Goal: Information Seeking & Learning: Compare options

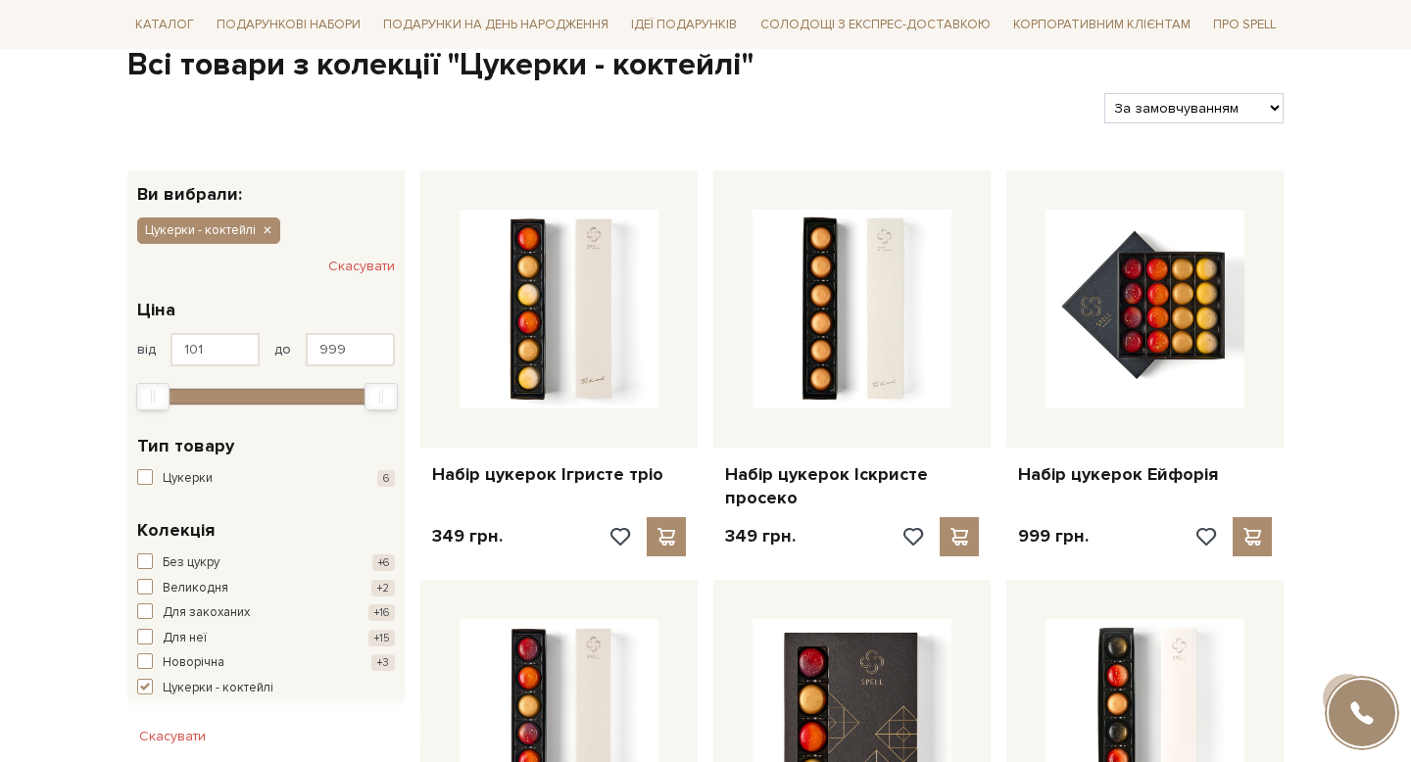
scroll to position [197, 0]
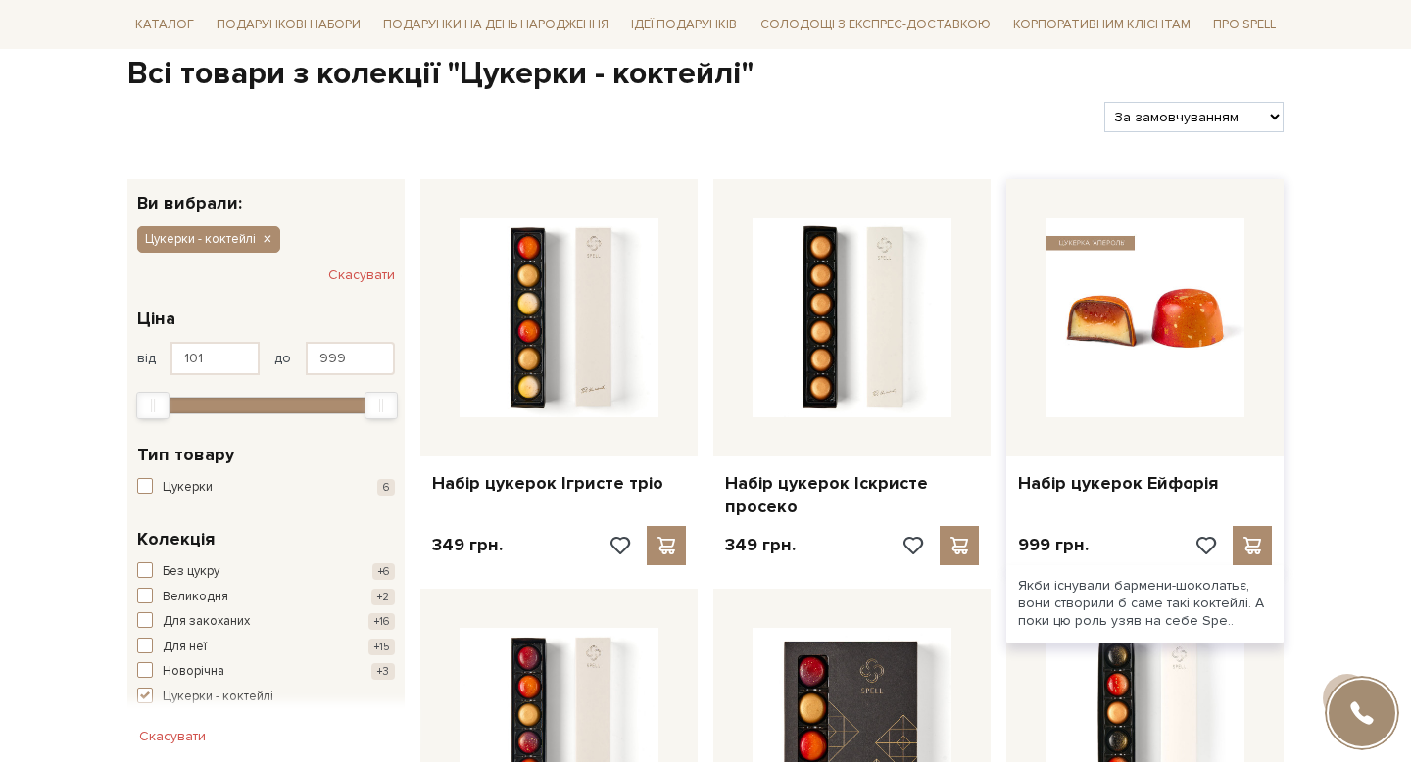
click at [1123, 332] on img at bounding box center [1144, 317] width 199 height 199
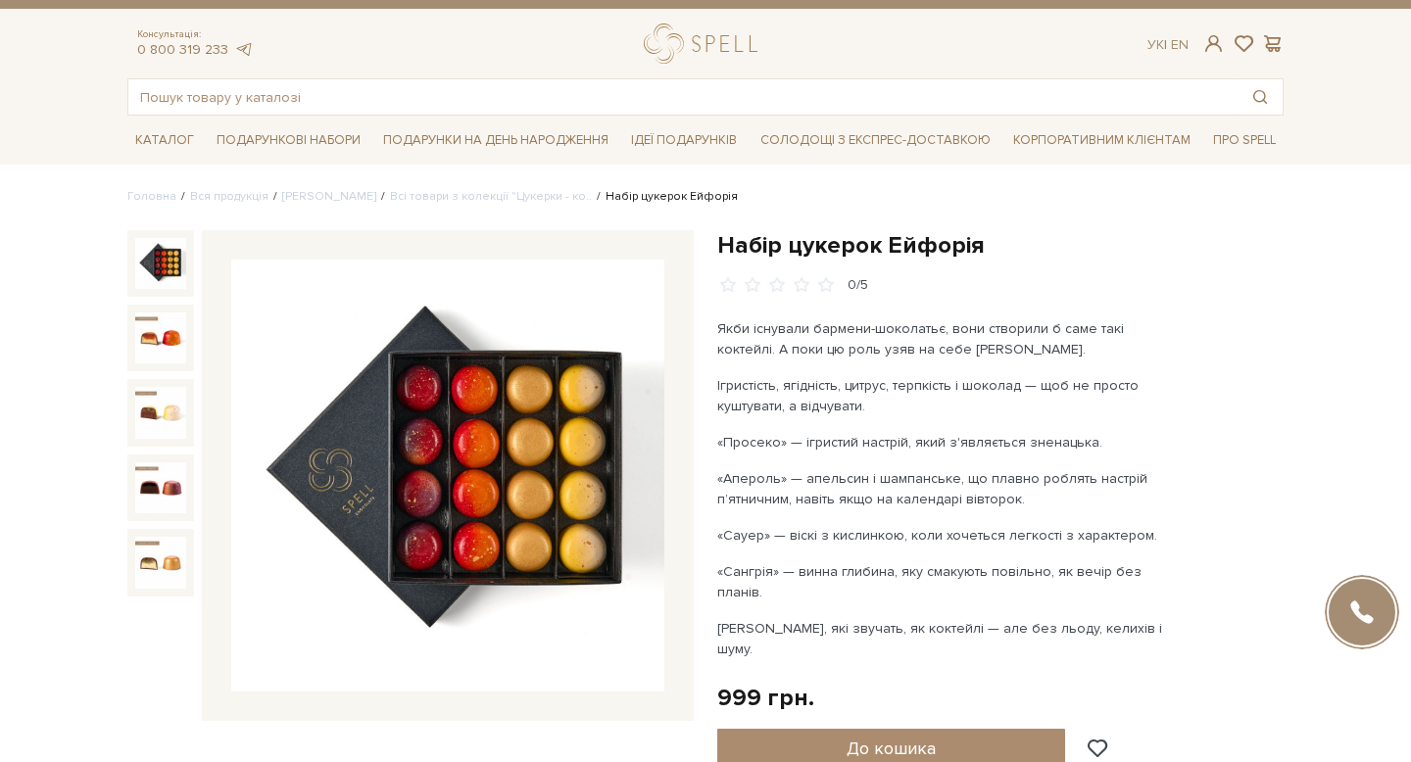
scroll to position [32, 0]
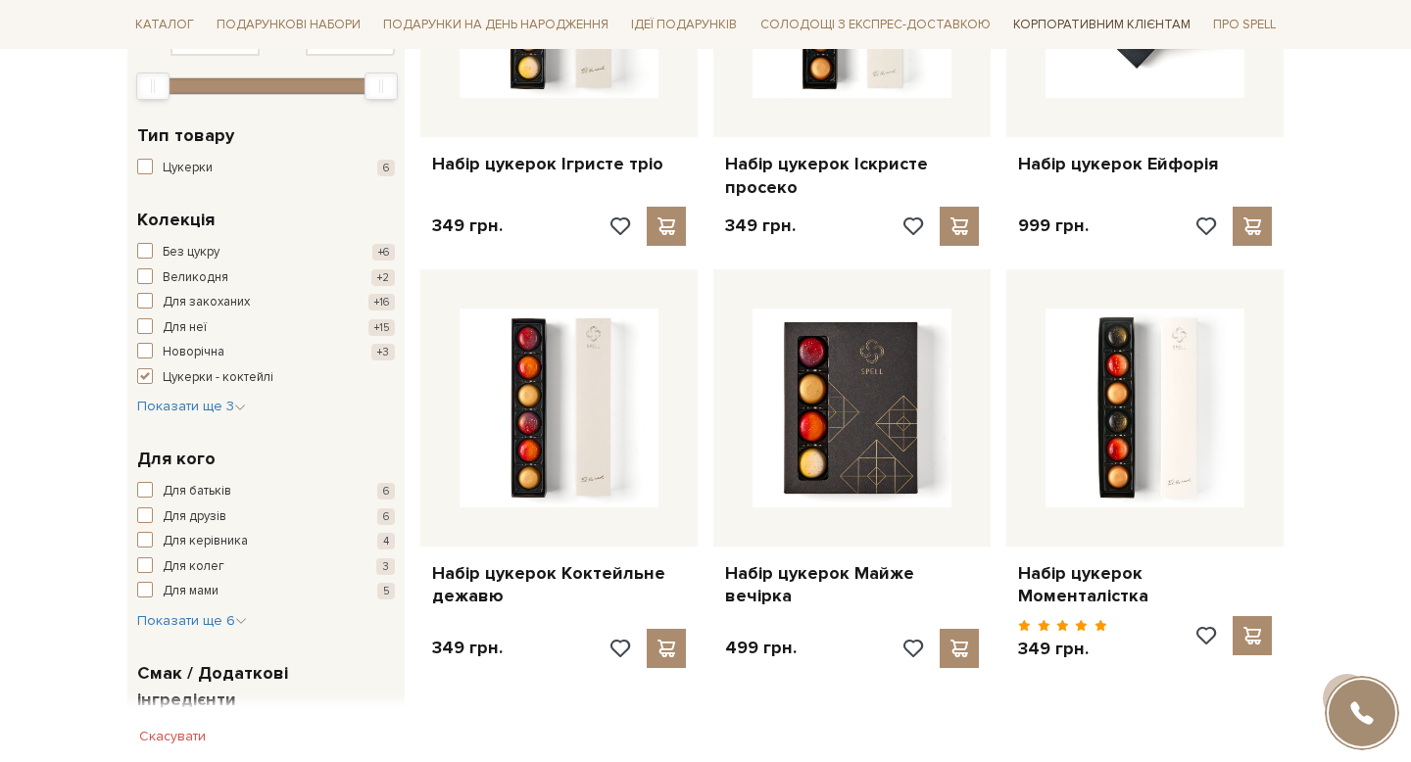
scroll to position [231, 0]
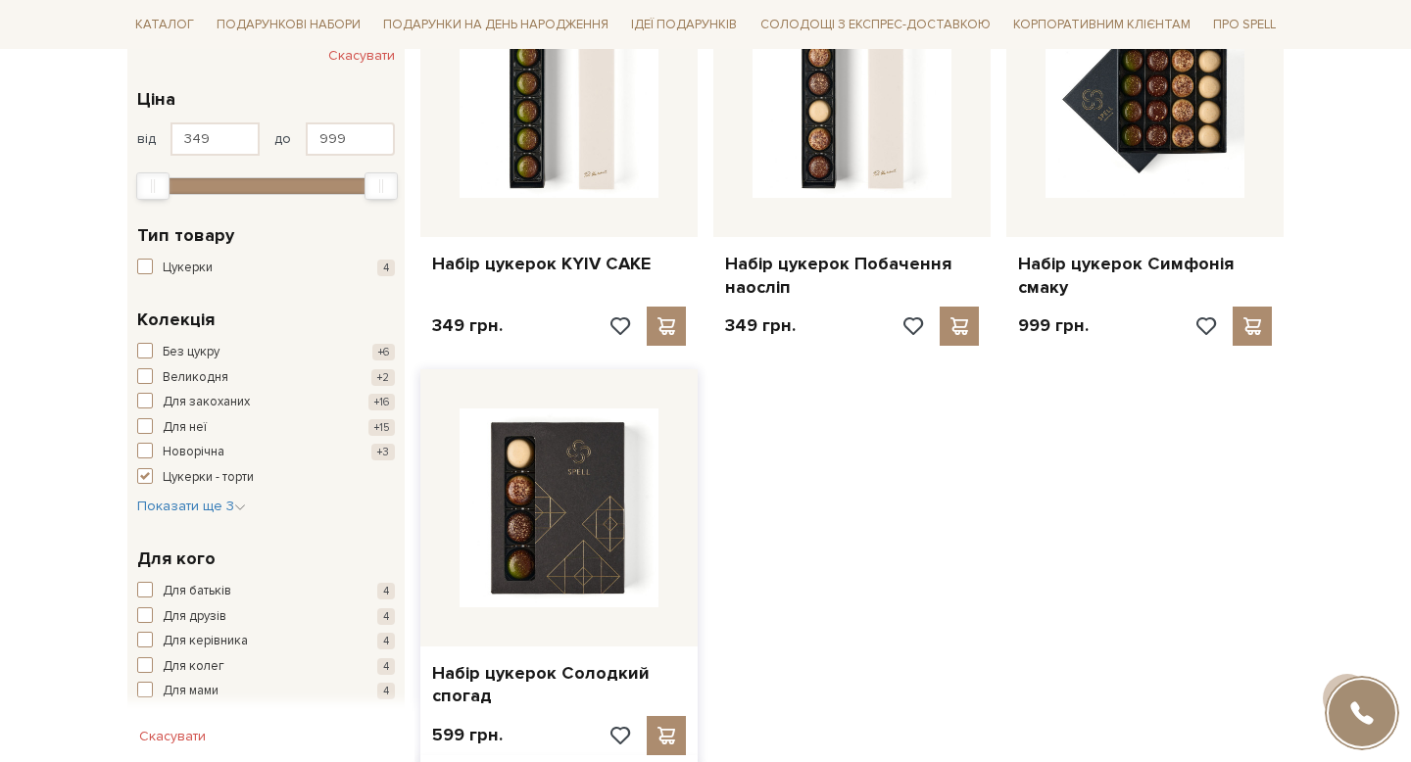
scroll to position [417, 0]
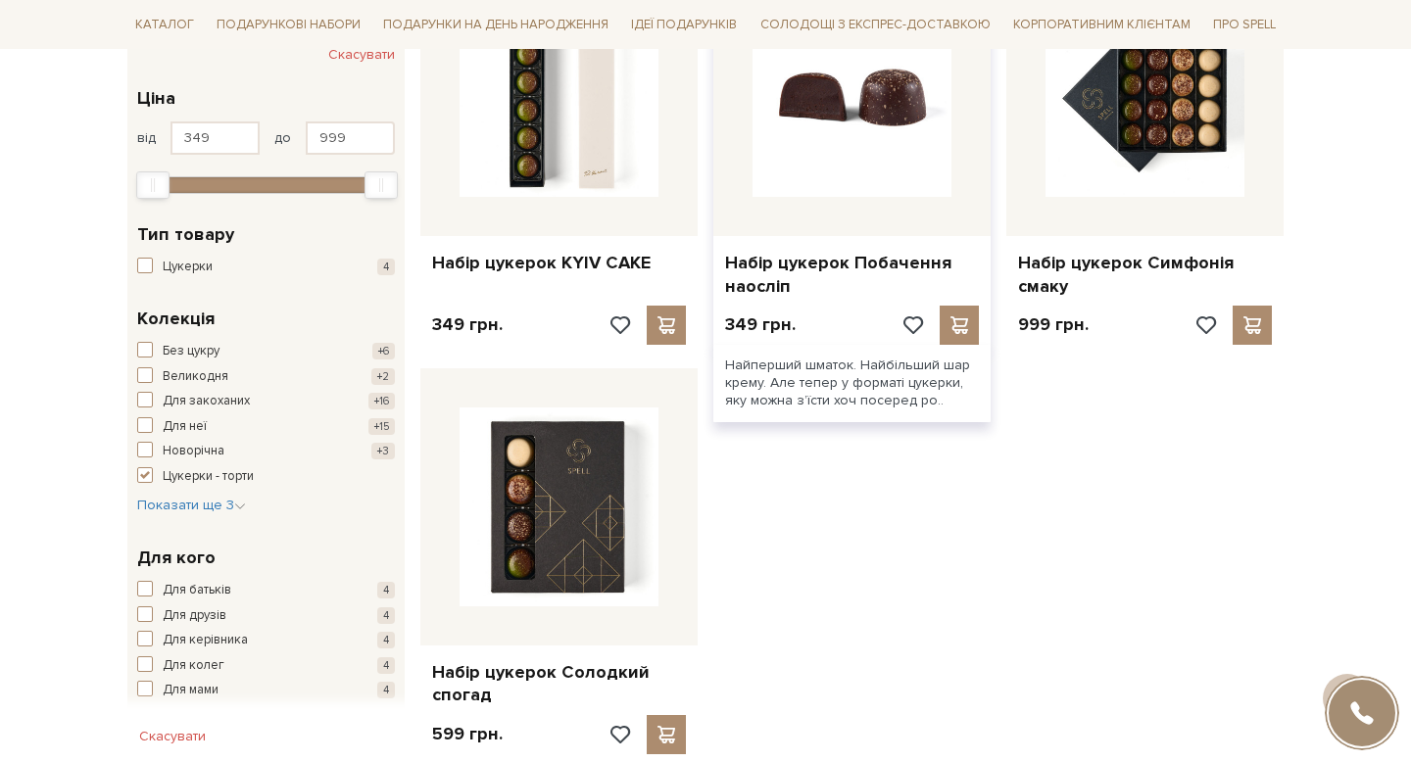
click at [865, 146] on img at bounding box center [851, 97] width 199 height 199
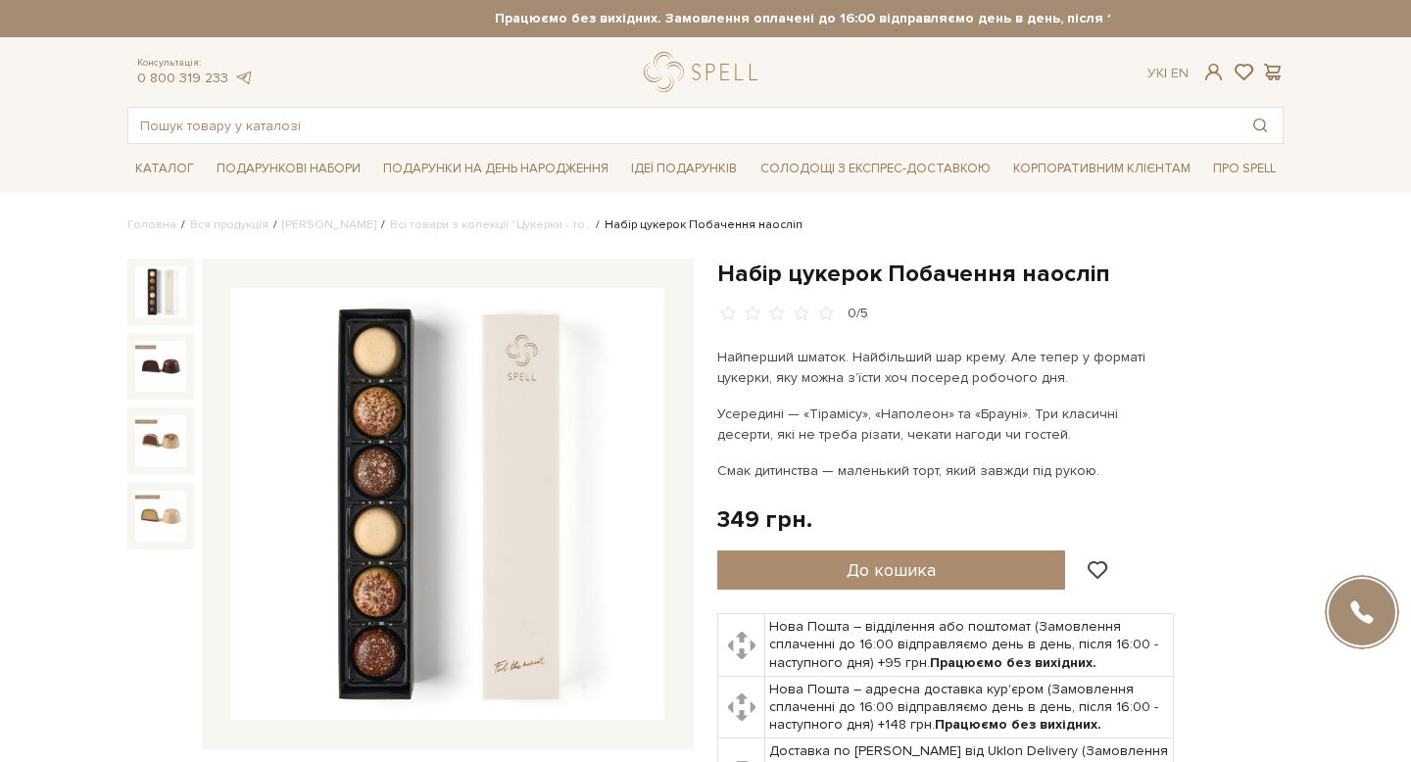
scroll to position [8, 0]
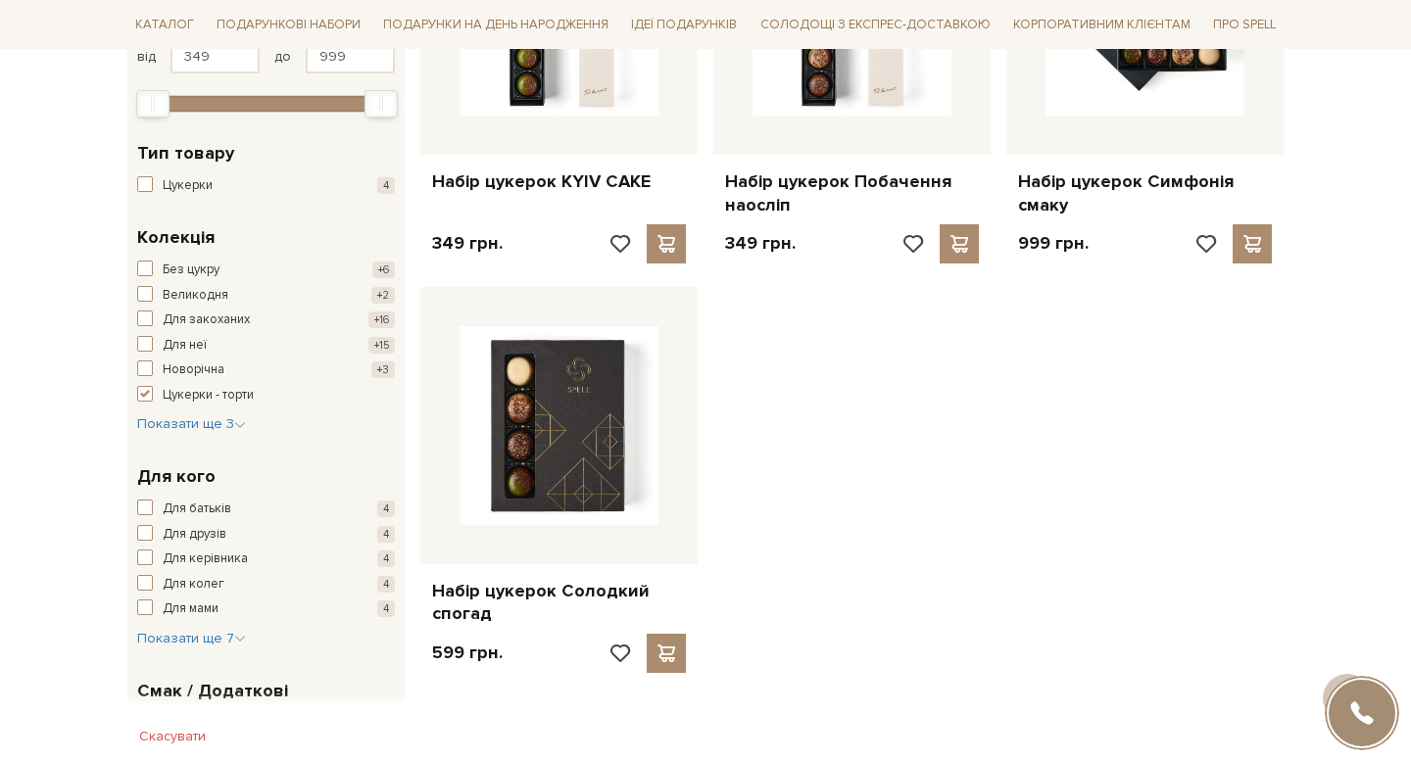
scroll to position [357, 0]
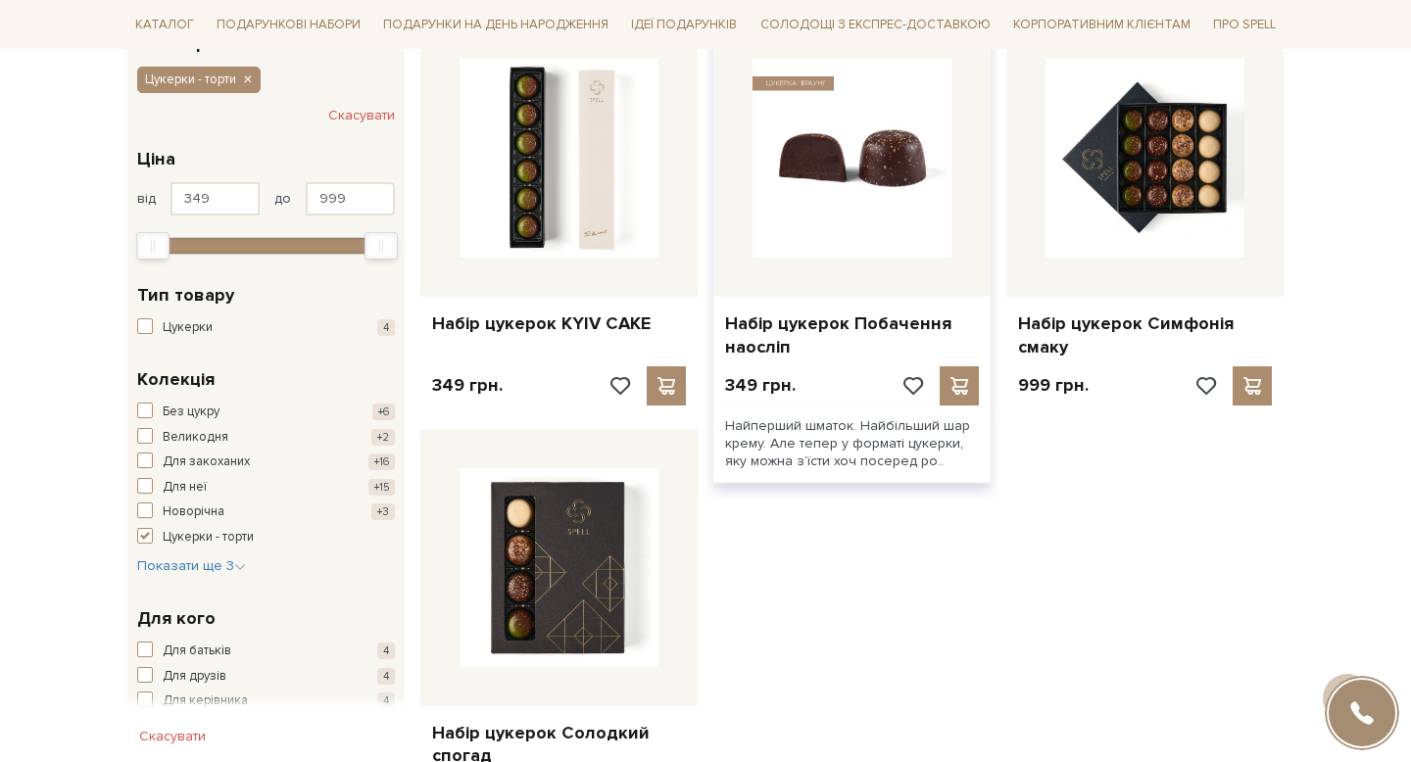
click at [810, 176] on img at bounding box center [851, 158] width 199 height 199
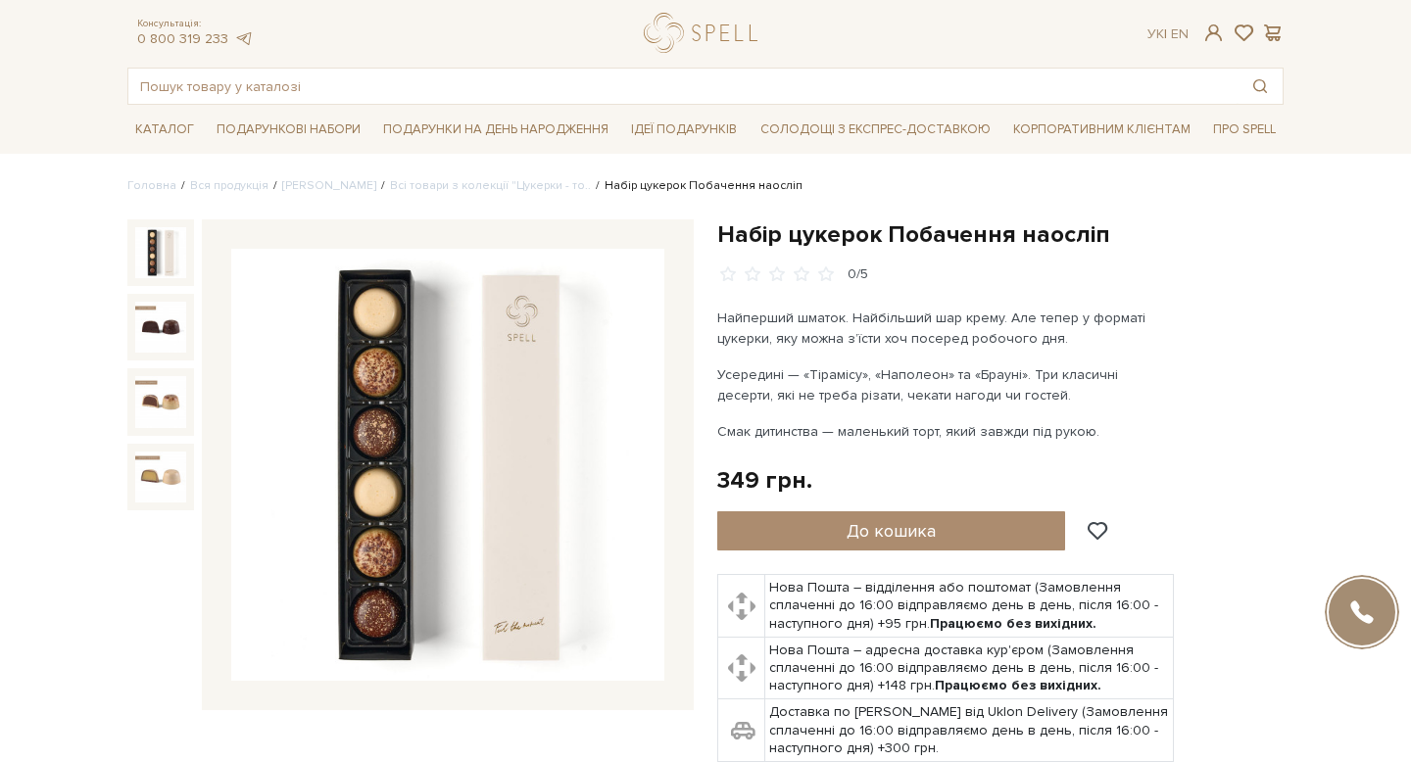
scroll to position [41, 0]
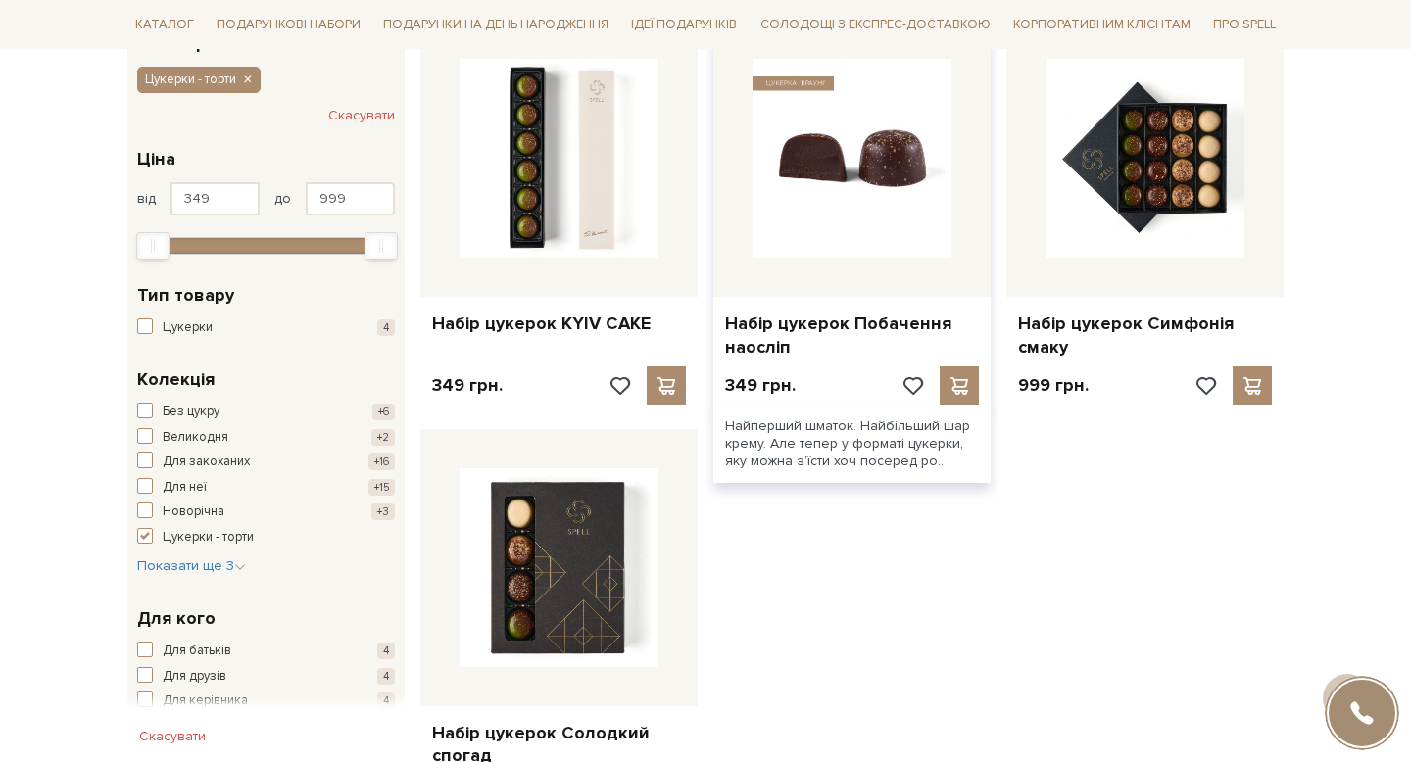
scroll to position [357, 0]
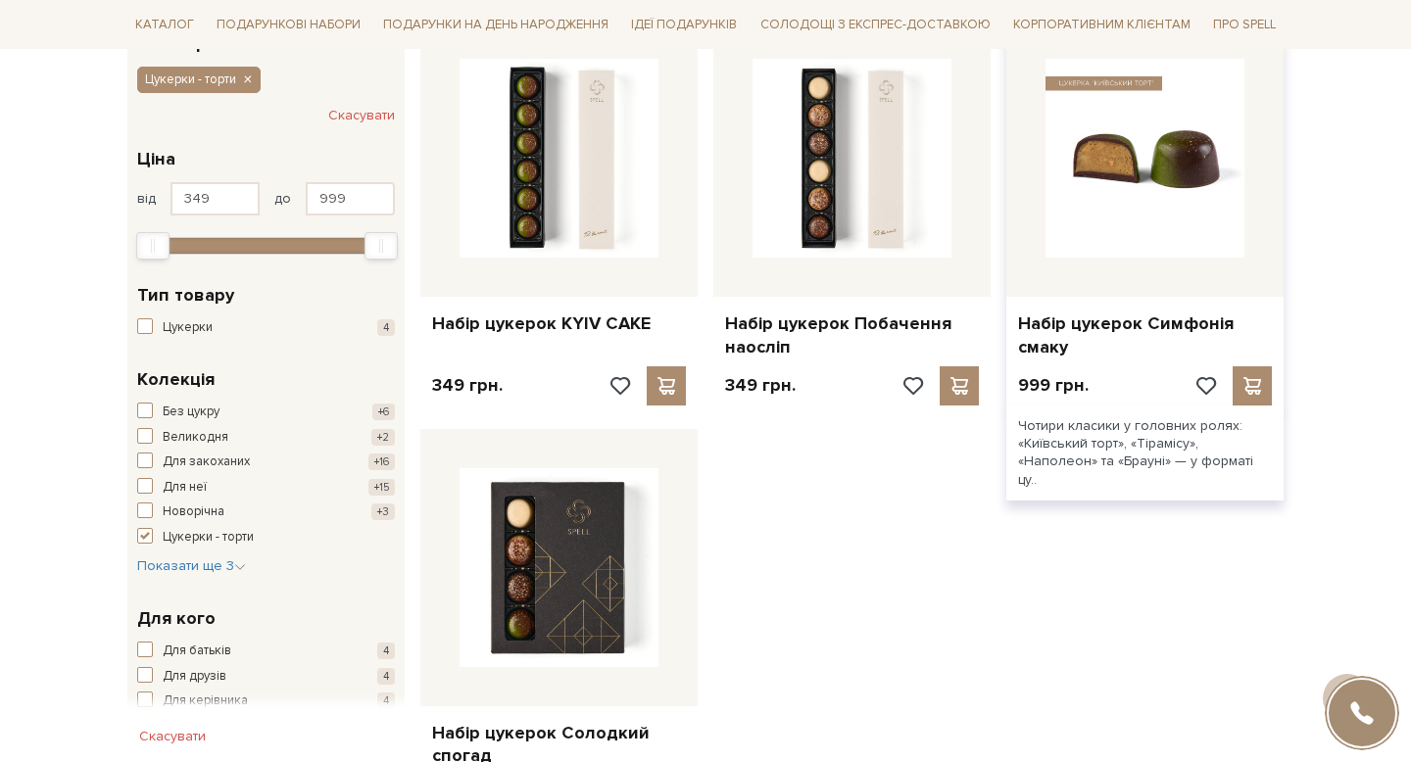
click at [1141, 255] on img at bounding box center [1144, 158] width 199 height 199
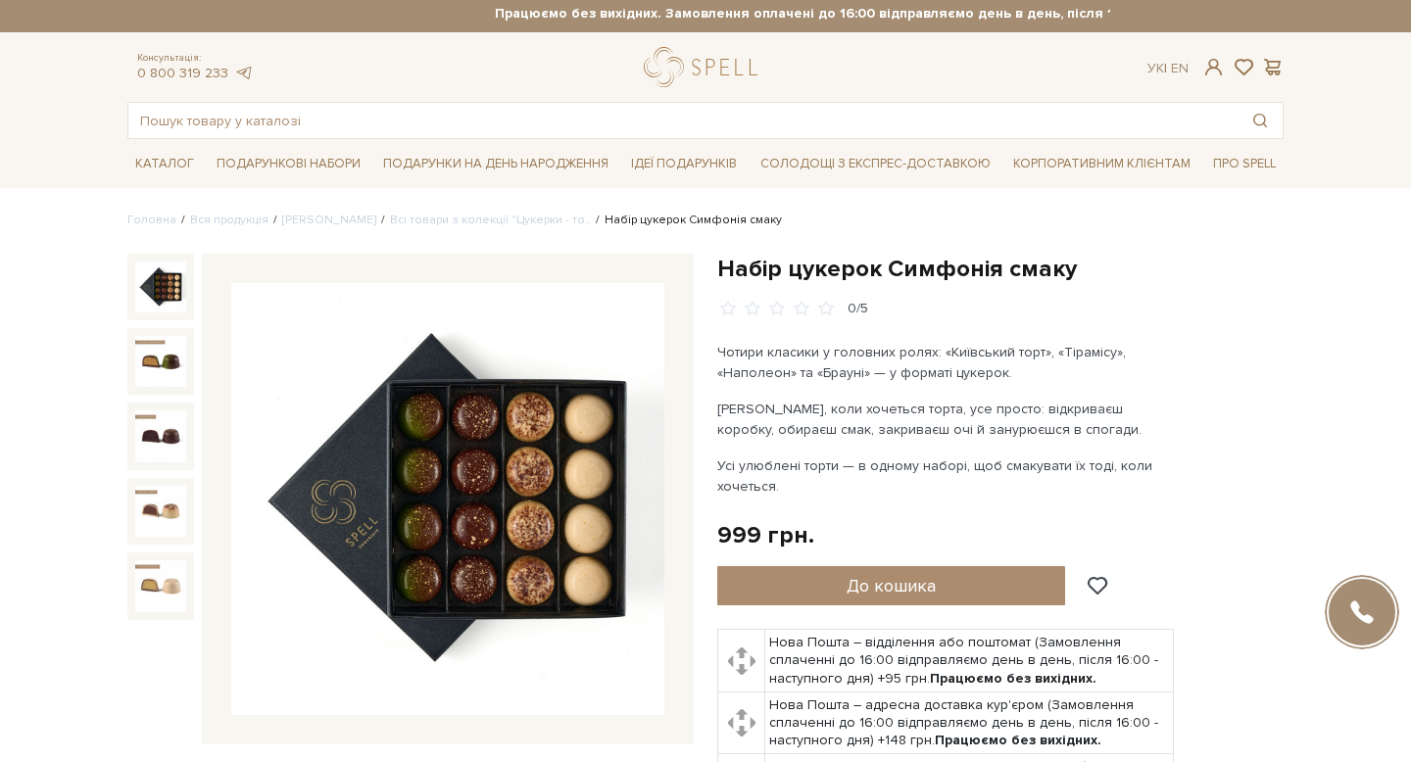
scroll to position [6, 0]
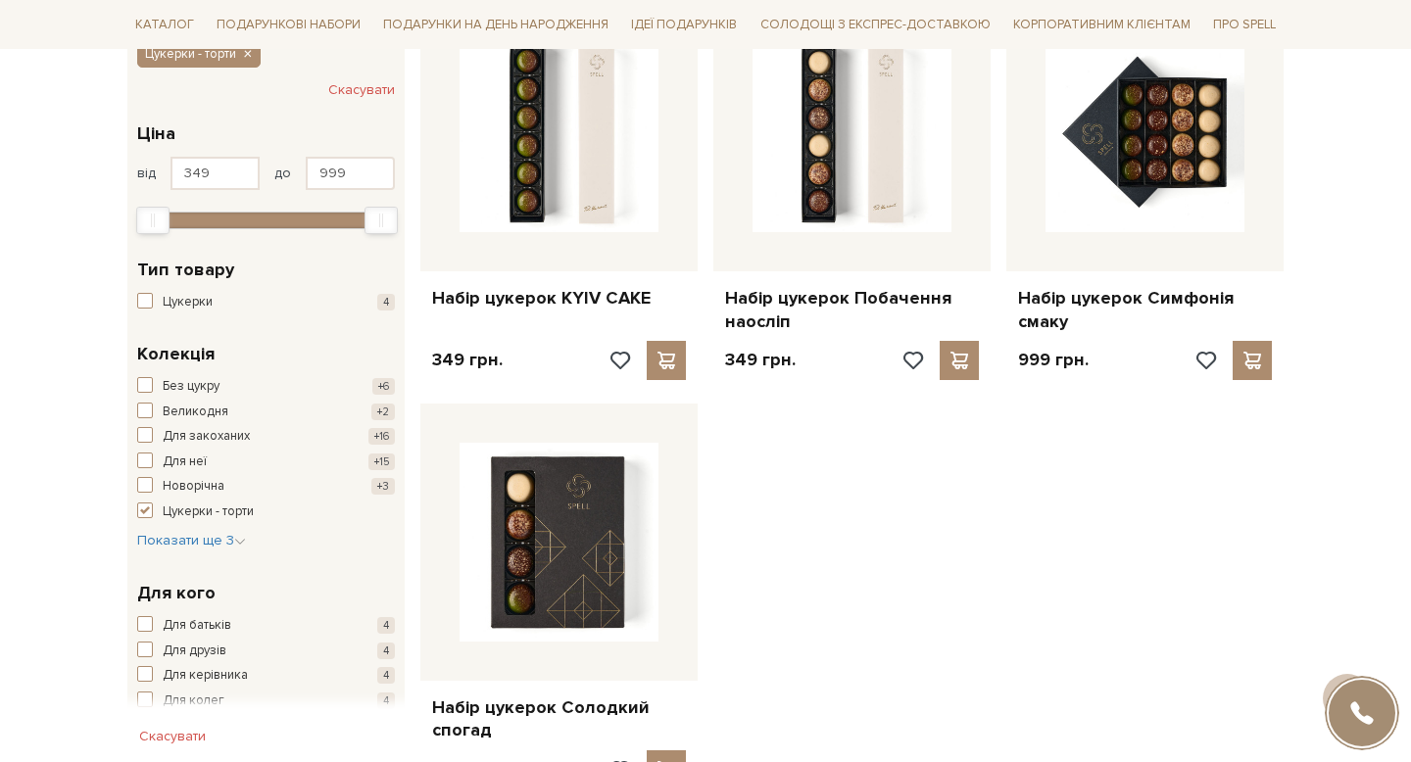
scroll to position [389, 0]
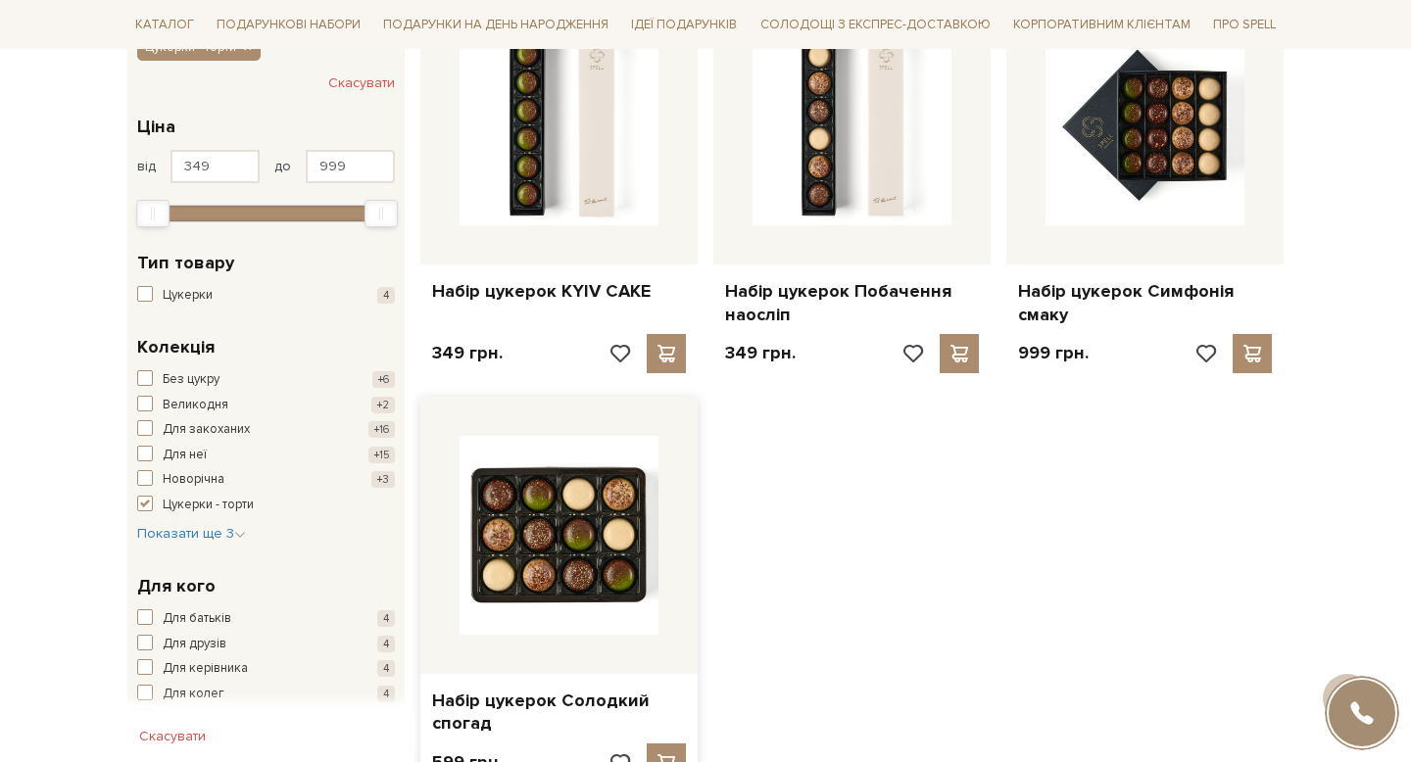
click at [546, 600] on img at bounding box center [558, 535] width 199 height 199
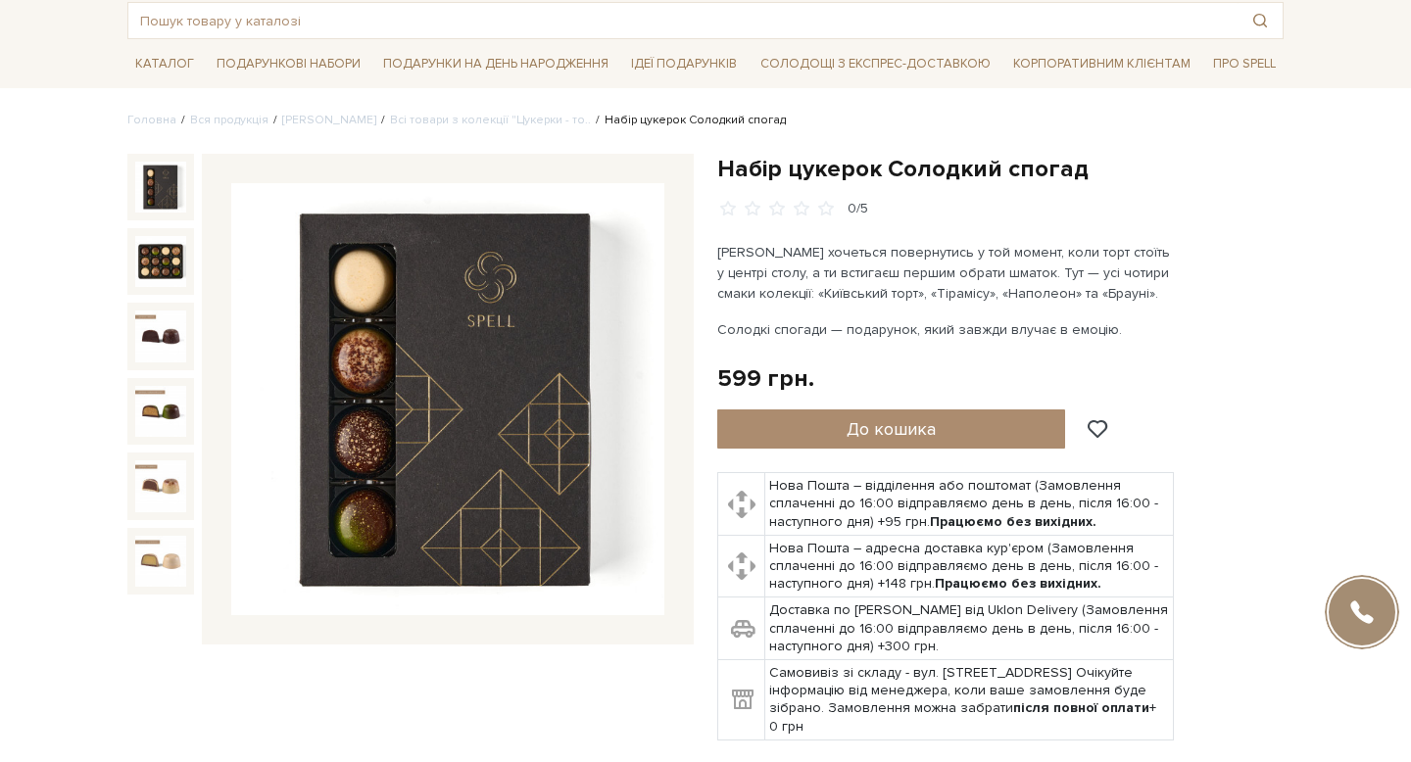
scroll to position [78, 0]
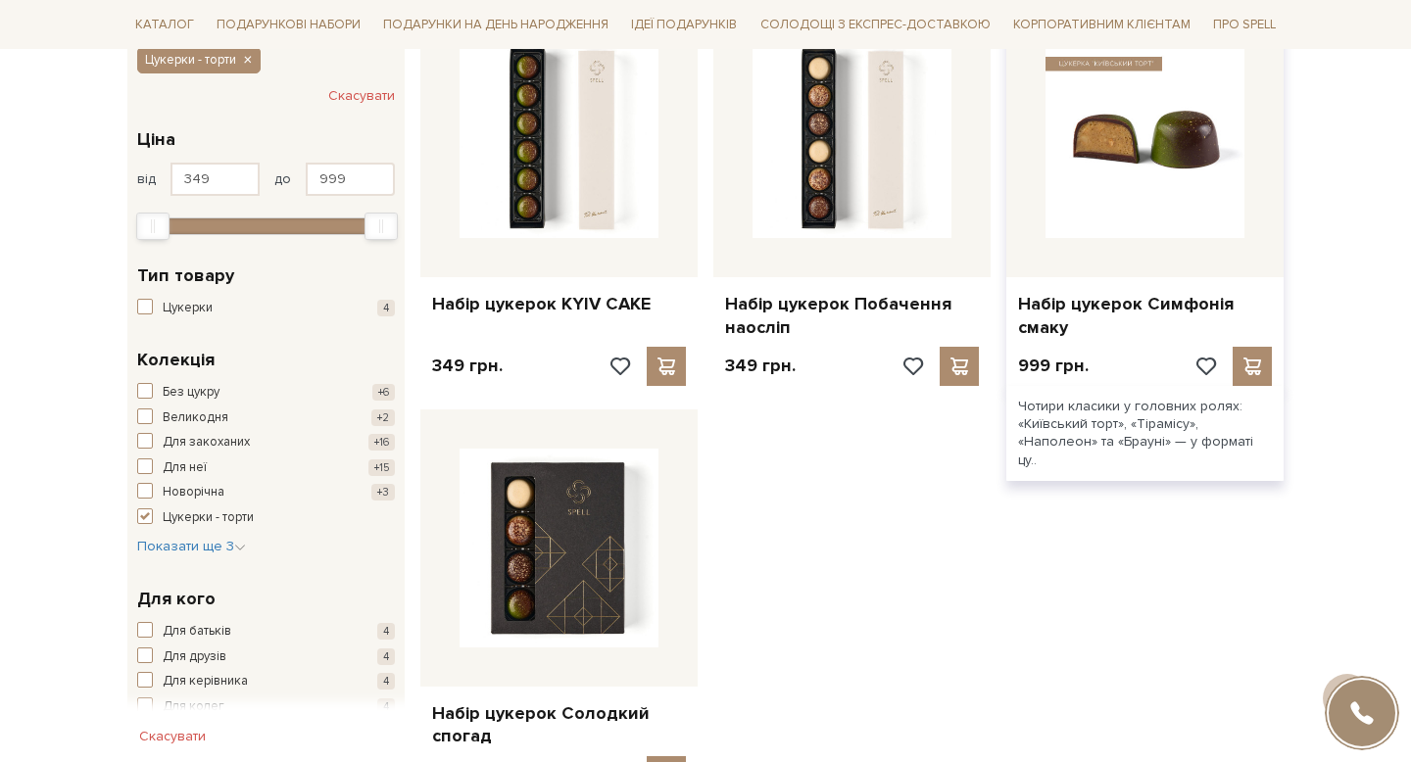
click at [1133, 171] on img at bounding box center [1144, 138] width 199 height 199
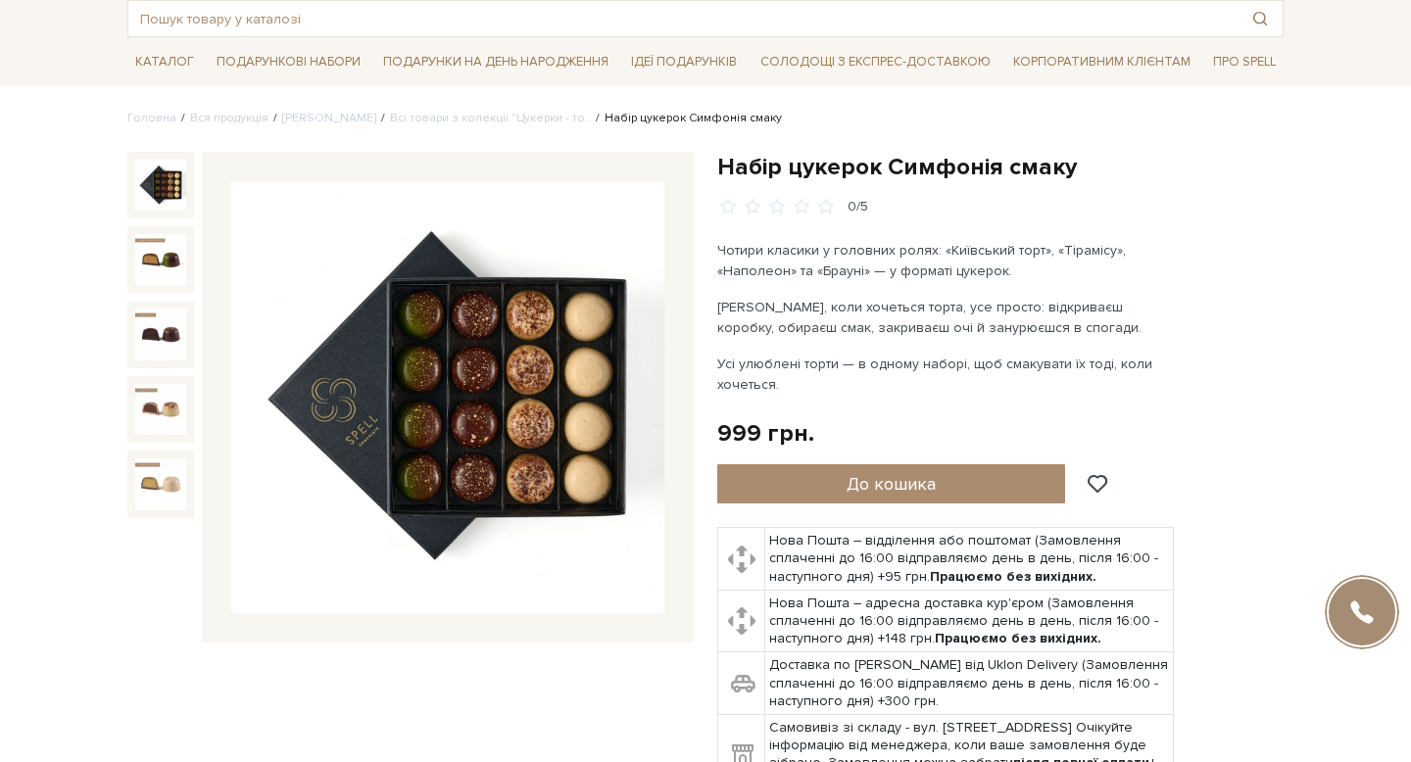
scroll to position [108, 0]
